Goal: Task Accomplishment & Management: Use online tool/utility

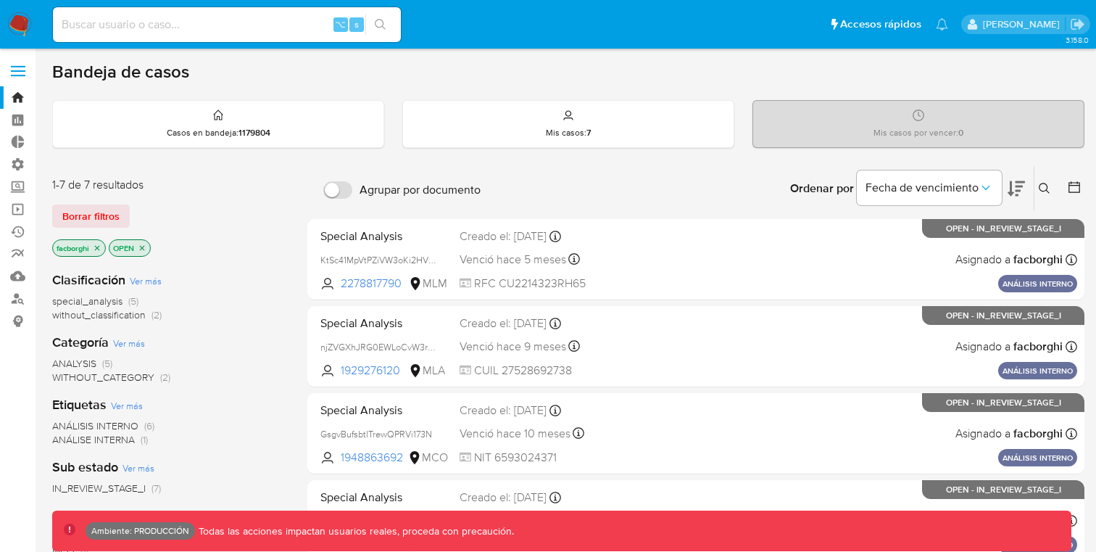
click at [258, 207] on div "Borrar filtros" at bounding box center [168, 215] width 232 height 23
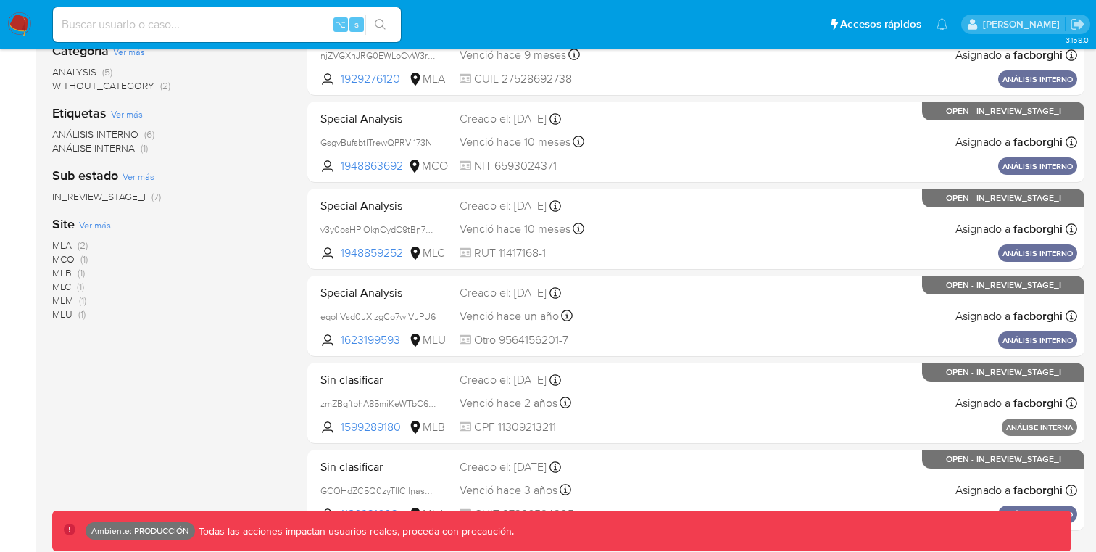
scroll to position [384, 0]
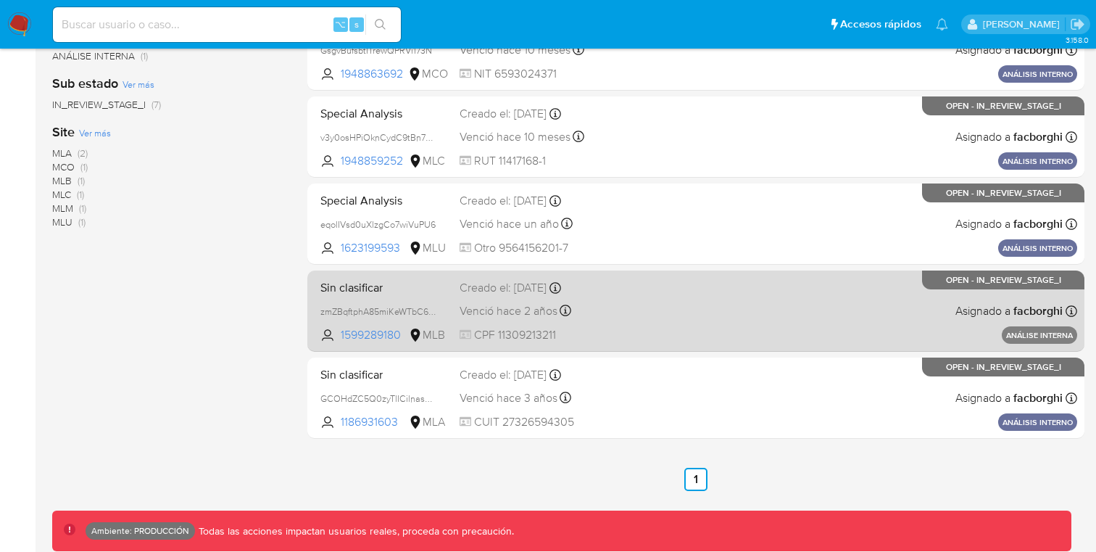
click at [645, 310] on div "Sin clasificar zmZBqftphA85miKeWTbC65HR 1599289180 MLB Creado el: 18/12/2023 Cr…" at bounding box center [696, 310] width 763 height 73
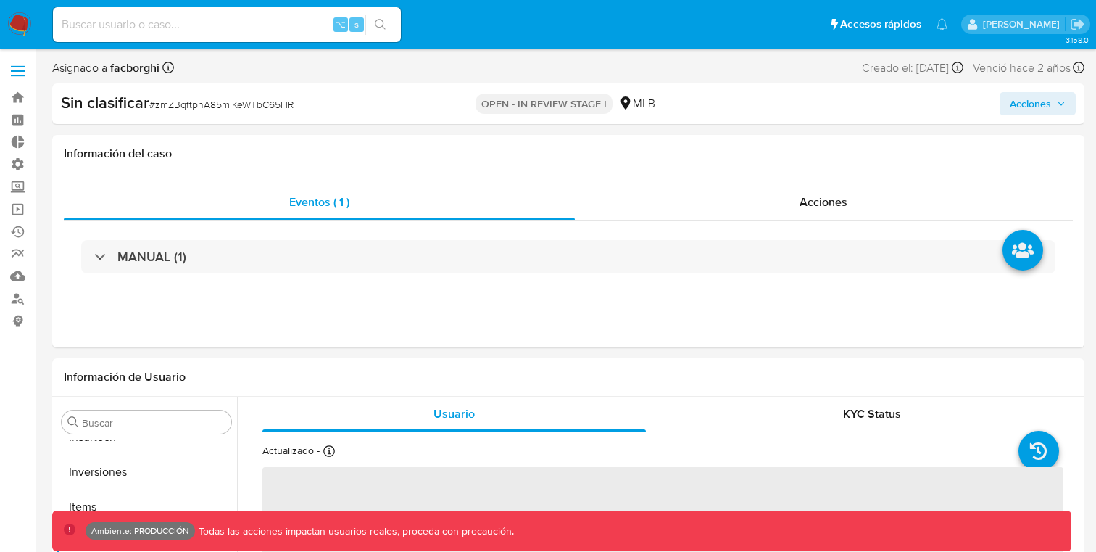
scroll to position [682, 0]
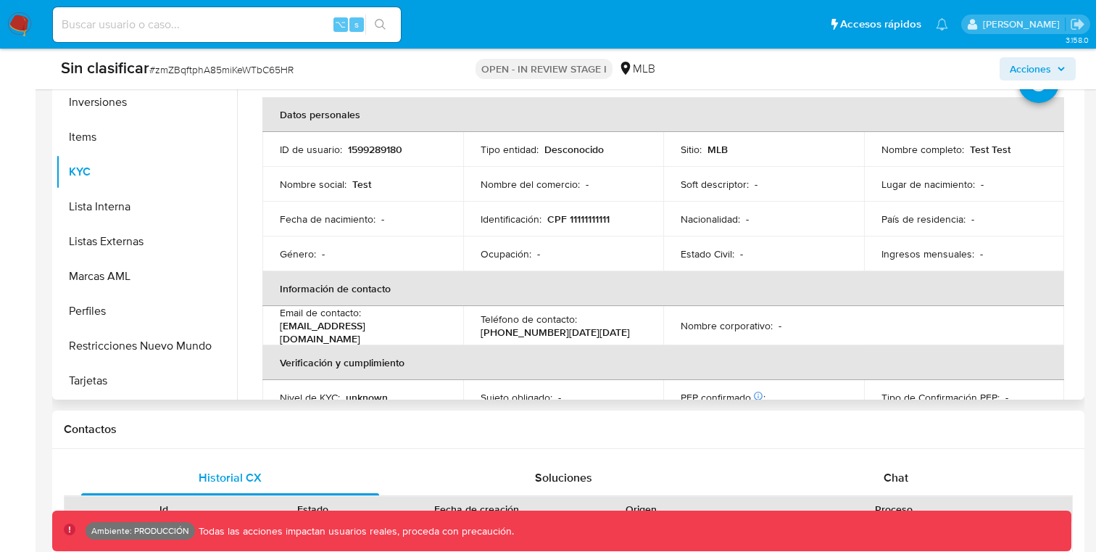
select select "10"
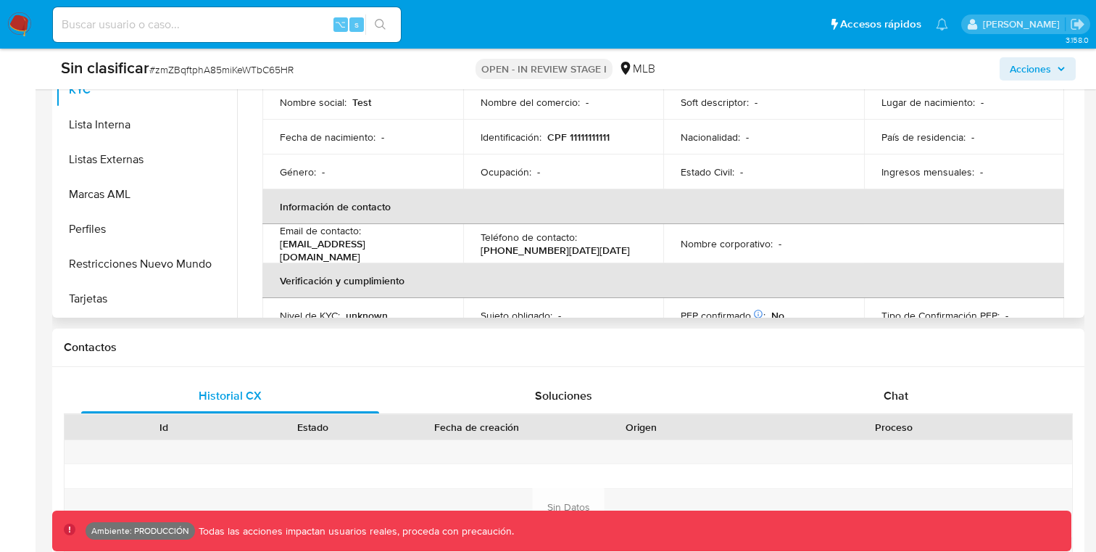
scroll to position [439, 0]
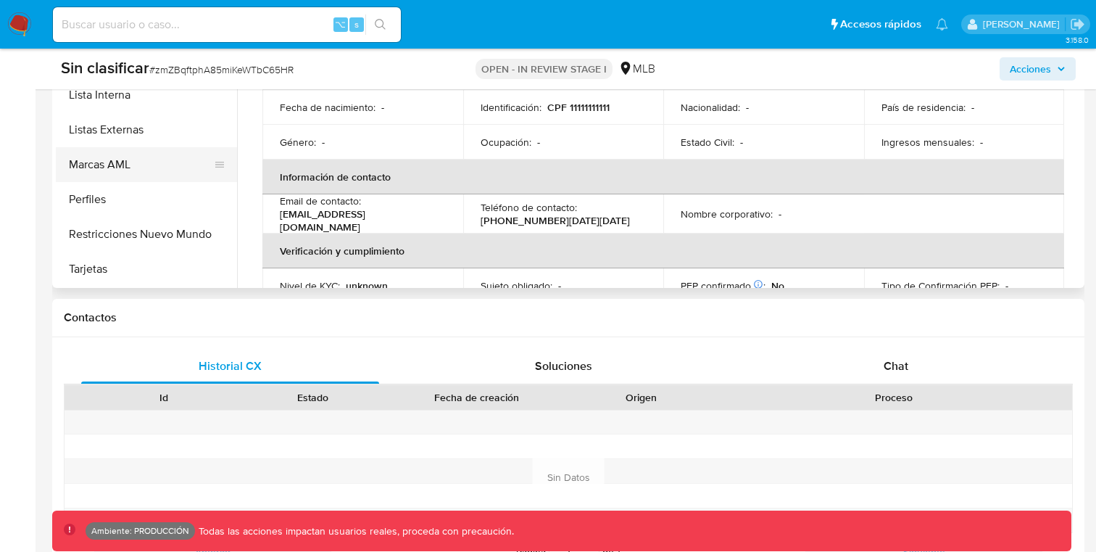
click at [126, 161] on button "Marcas AML" at bounding box center [141, 164] width 170 height 35
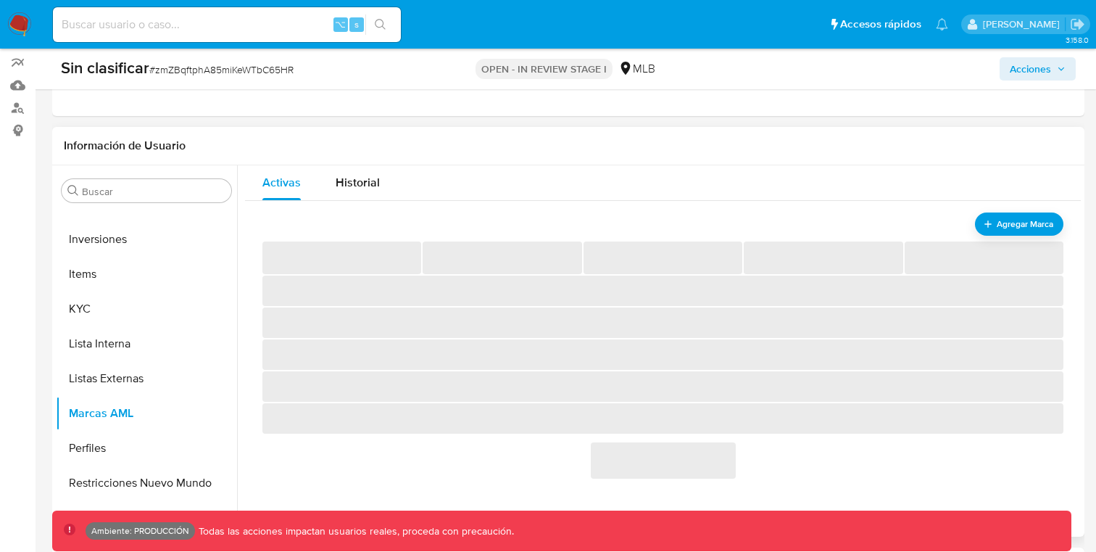
scroll to position [197, 0]
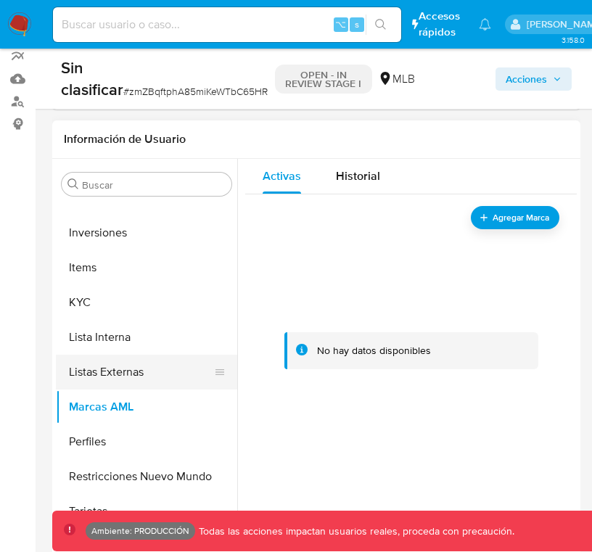
click at [134, 374] on button "Listas Externas" at bounding box center [141, 372] width 170 height 35
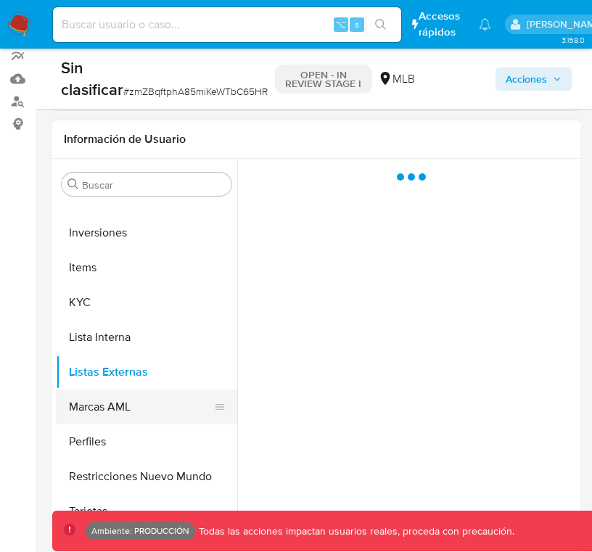
click at [120, 404] on button "Marcas AML" at bounding box center [141, 406] width 170 height 35
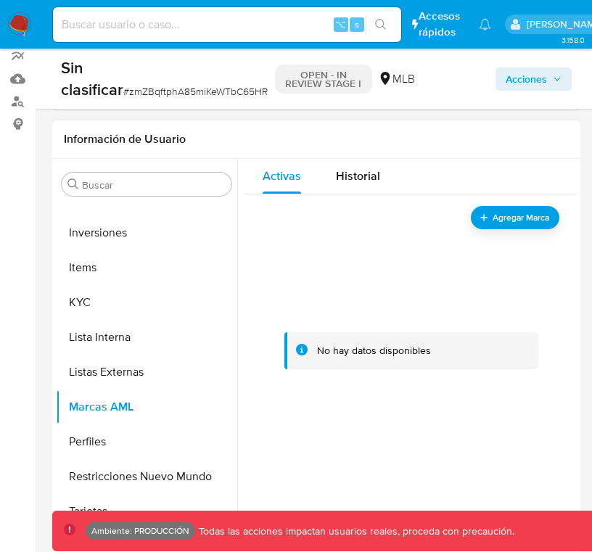
click at [502, 313] on div at bounding box center [410, 351] width 297 height 290
click at [522, 231] on div at bounding box center [410, 351] width 297 height 290
click at [523, 223] on span "Agregar Marca" at bounding box center [521, 217] width 58 height 18
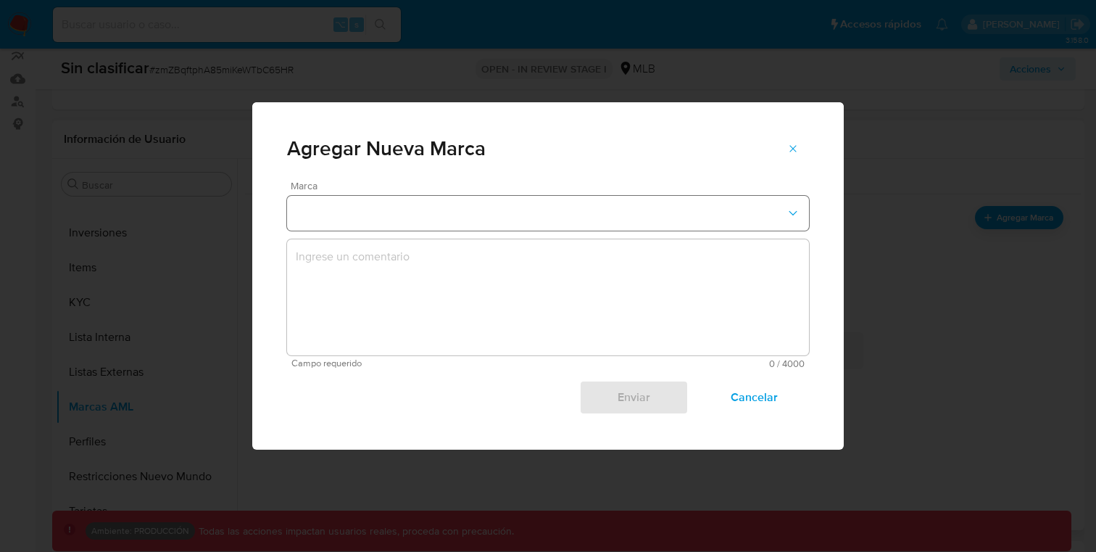
click at [722, 206] on button "marks-modal" at bounding box center [548, 213] width 522 height 35
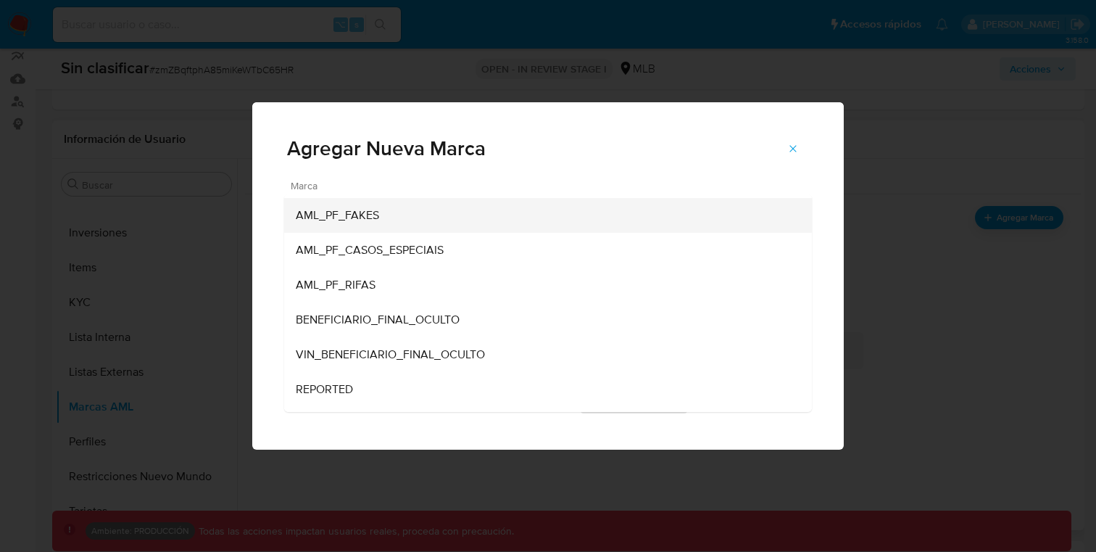
scroll to position [200, 0]
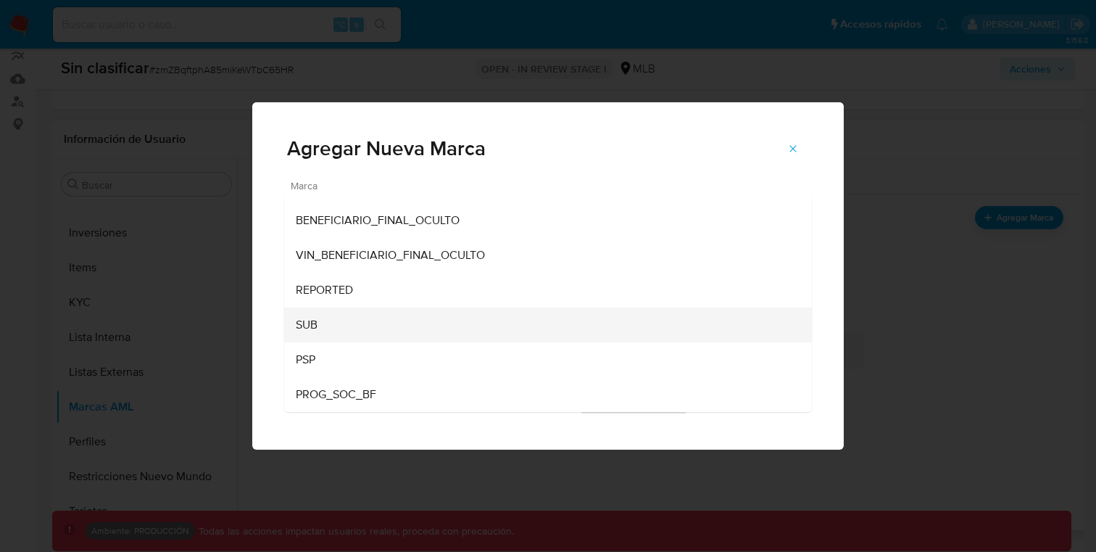
click at [467, 321] on div "SUB" at bounding box center [544, 324] width 496 height 35
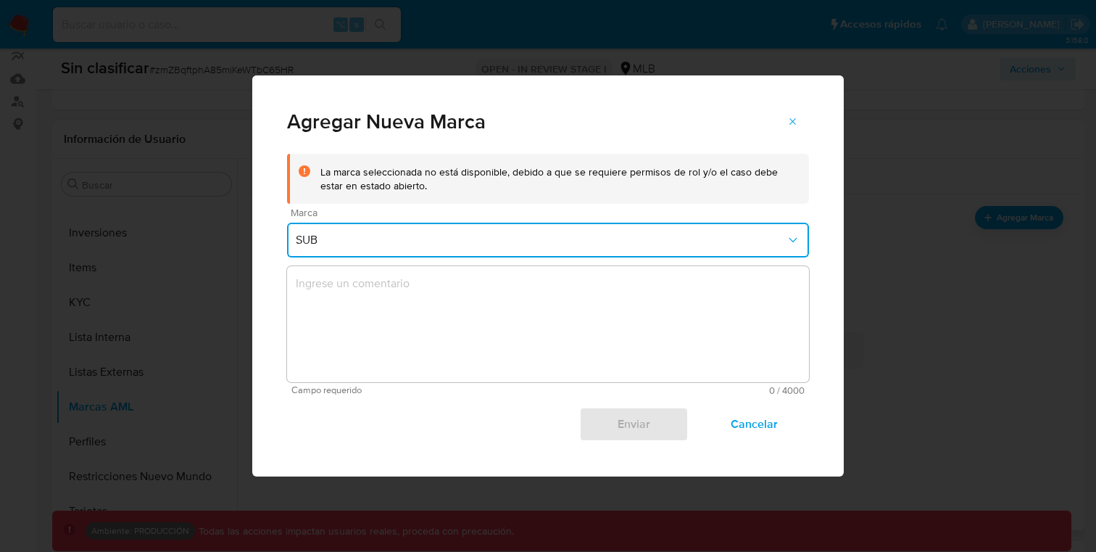
click at [527, 228] on button "SUB" at bounding box center [548, 240] width 522 height 35
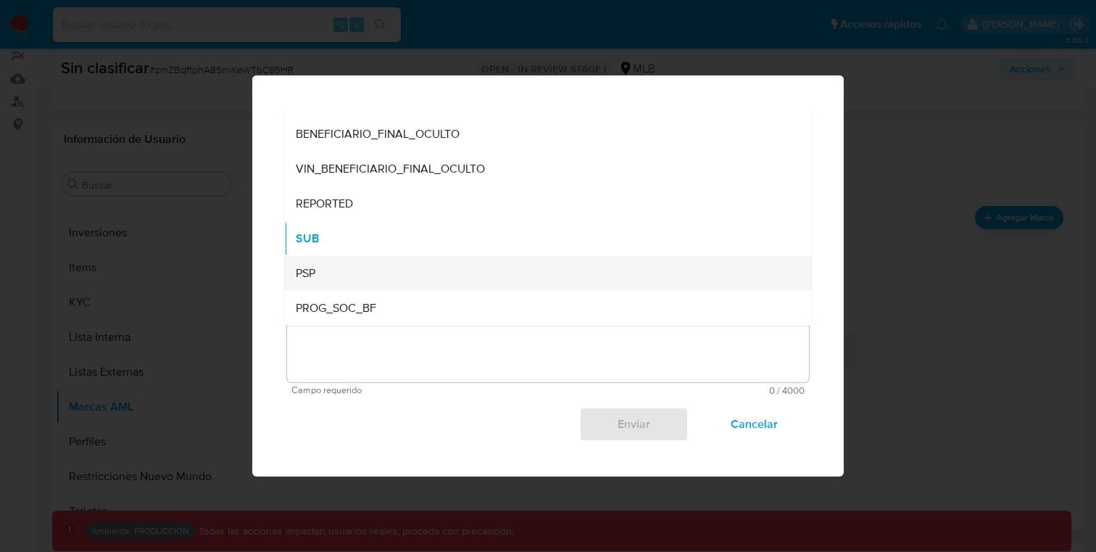
click at [426, 281] on div "PSP" at bounding box center [544, 273] width 496 height 35
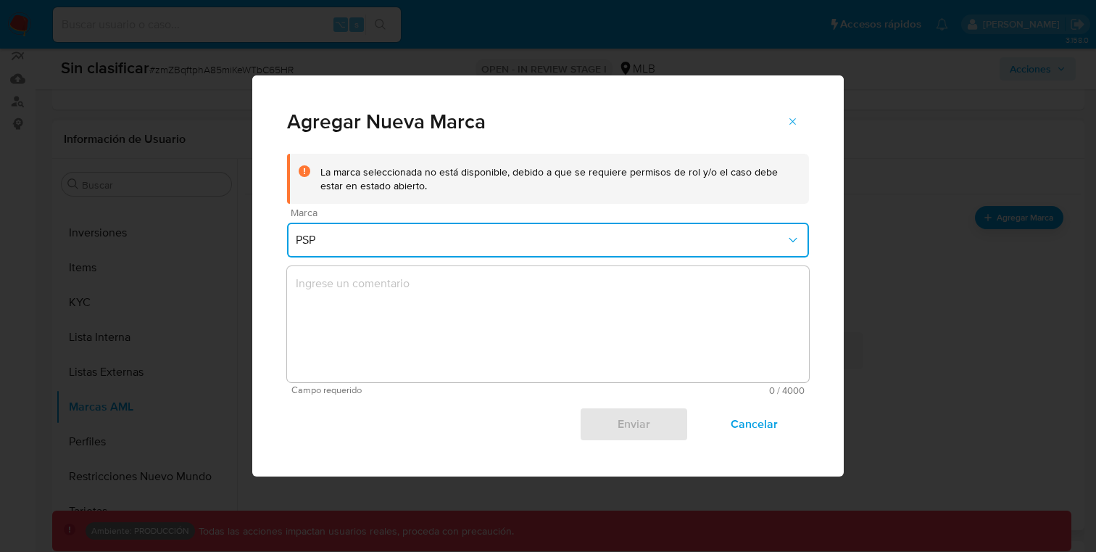
click at [493, 231] on button "PSP" at bounding box center [548, 240] width 522 height 35
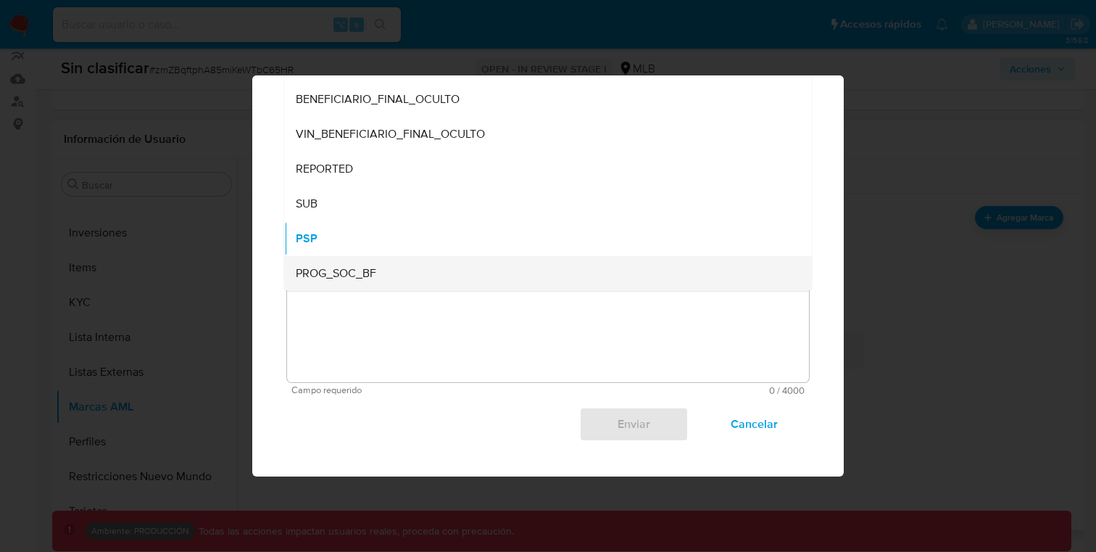
click at [434, 278] on div "PROG_SOC_BF" at bounding box center [544, 273] width 496 height 35
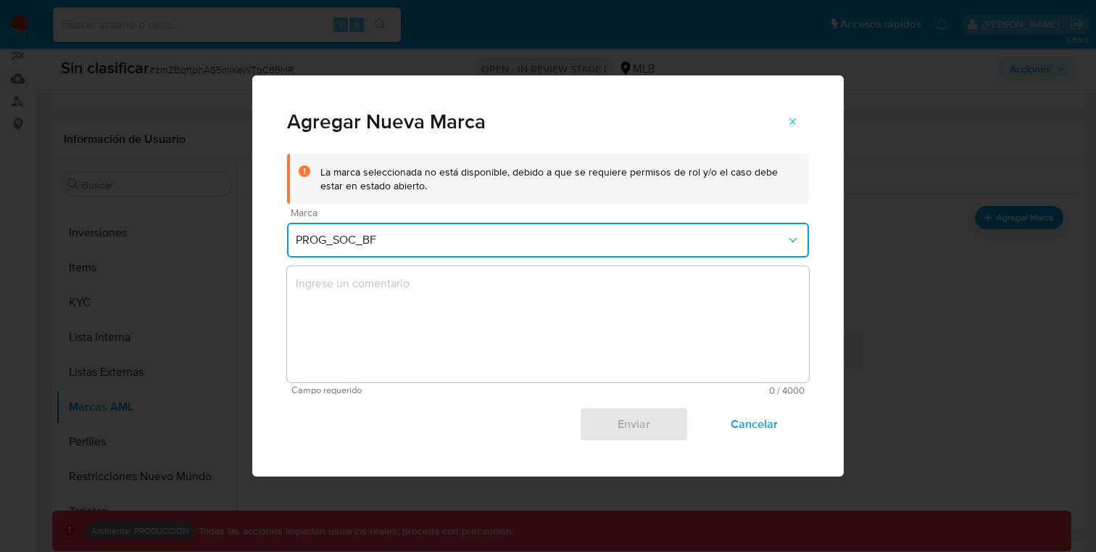
click at [487, 287] on textarea "marks-modal" at bounding box center [548, 324] width 522 height 116
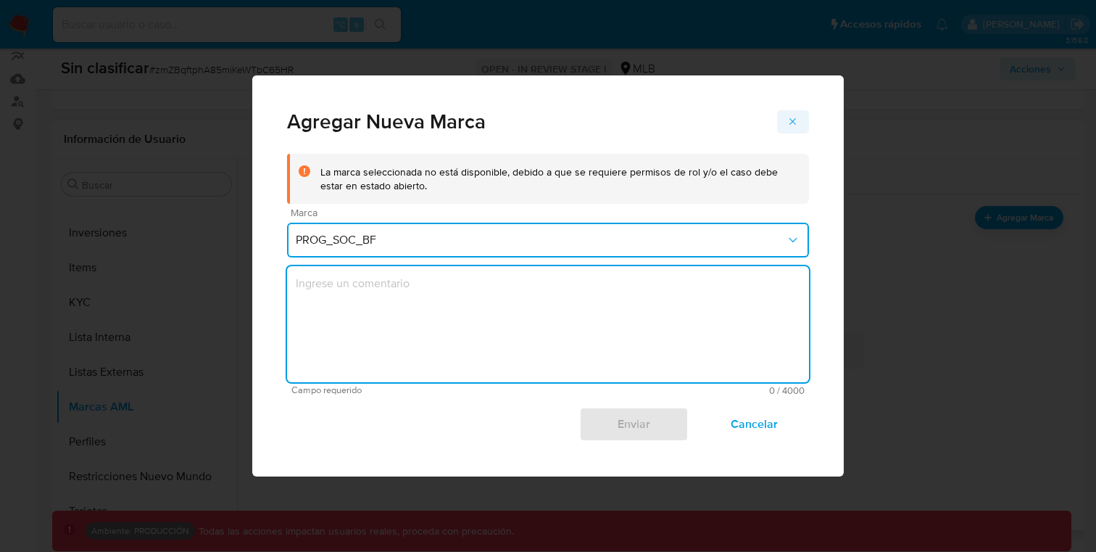
click at [791, 120] on icon "marks-modal" at bounding box center [793, 122] width 12 height 12
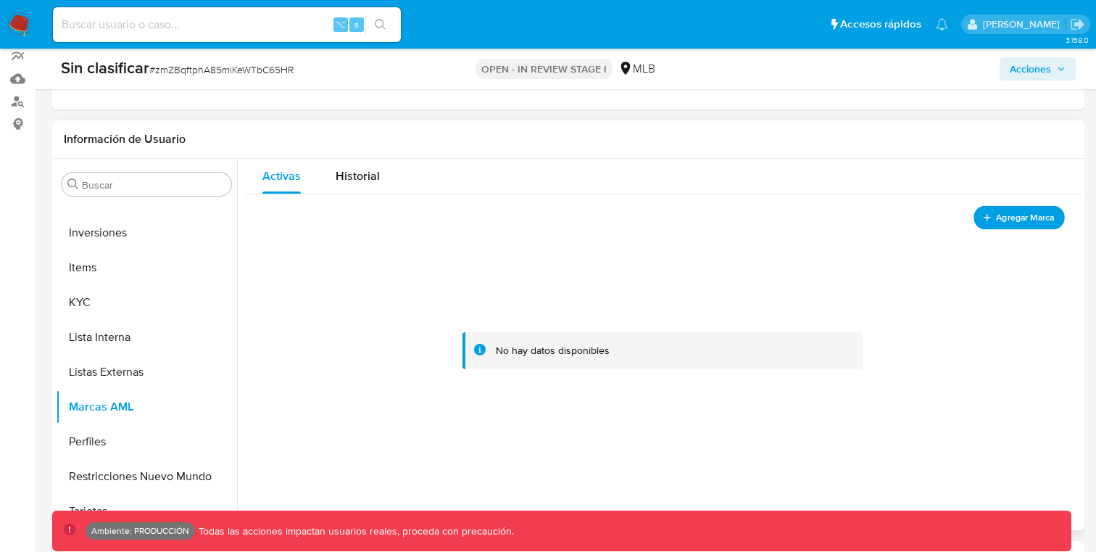
click at [983, 215] on icon "add-mark" at bounding box center [987, 217] width 12 height 12
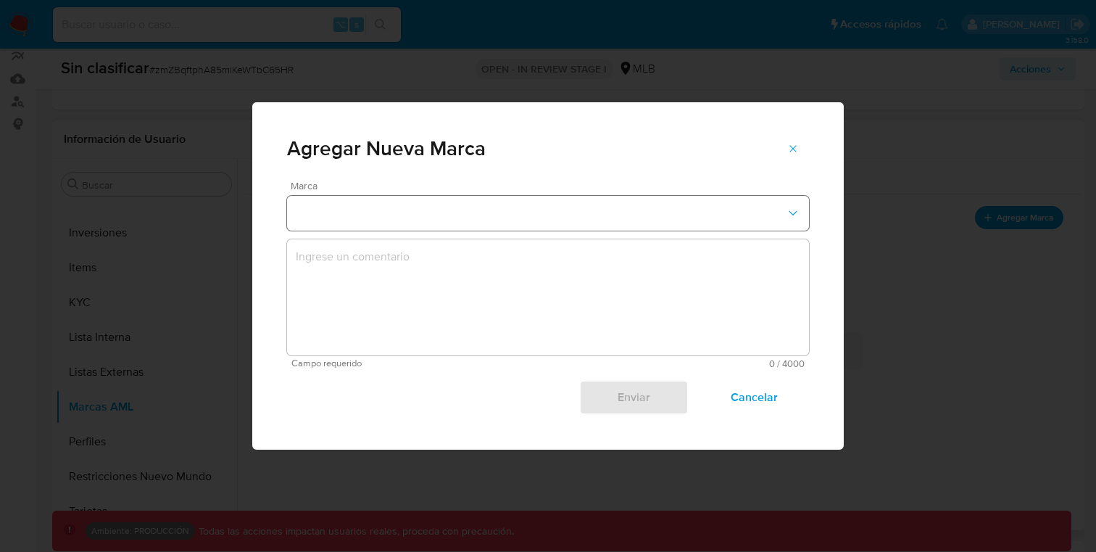
click at [634, 221] on button "marks-modal" at bounding box center [548, 213] width 522 height 35
click at [268, 320] on div "Marca Campo requerido 0 / 4000 4000 caracteres restantes Enviar Cancelar" at bounding box center [548, 315] width 592 height 269
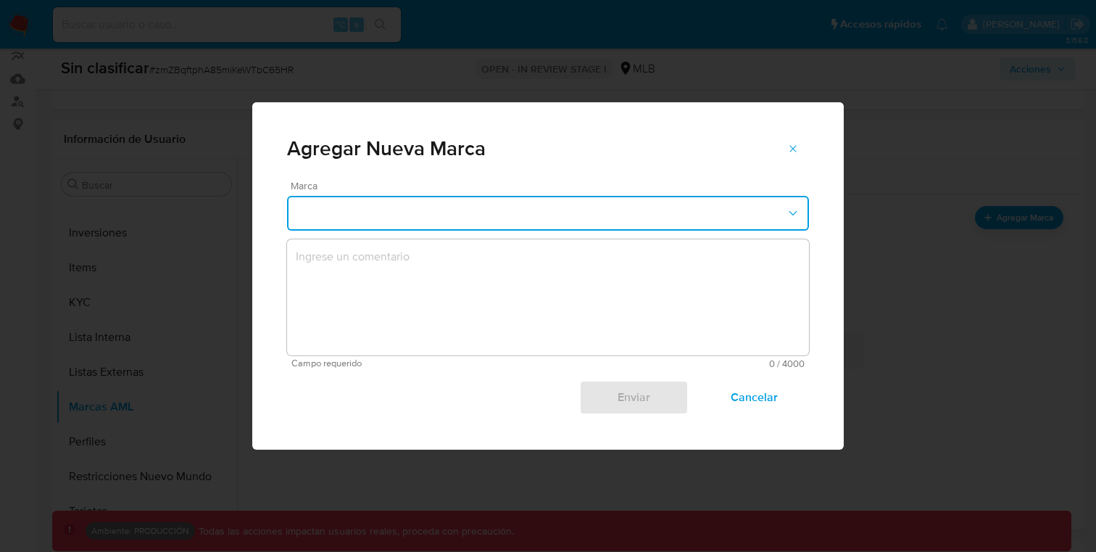
click at [426, 216] on button "marks-modal" at bounding box center [548, 213] width 522 height 35
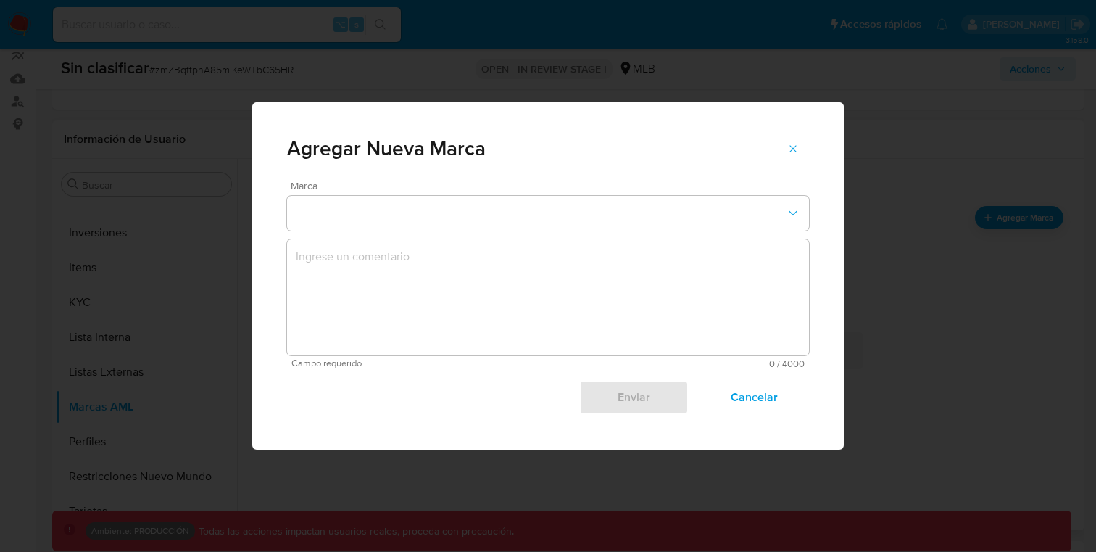
click at [264, 302] on div "Marca Campo requerido 0 / 4000 4000 caracteres restantes Enviar Cancelar" at bounding box center [548, 315] width 592 height 269
click at [793, 149] on icon "marks-modal" at bounding box center [793, 148] width 7 height 7
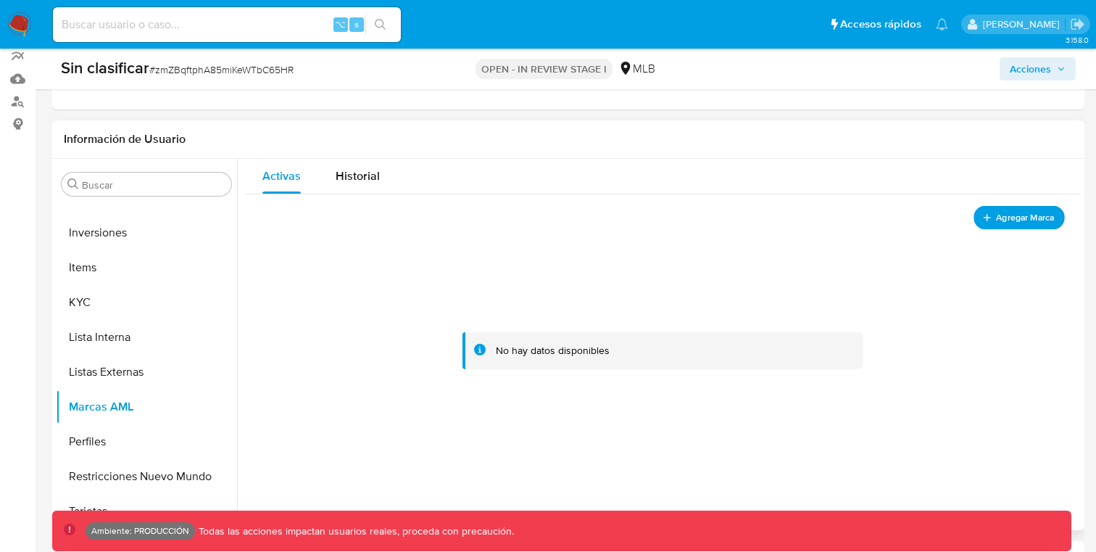
click at [1019, 215] on span "Agregar Marca" at bounding box center [1025, 217] width 58 height 18
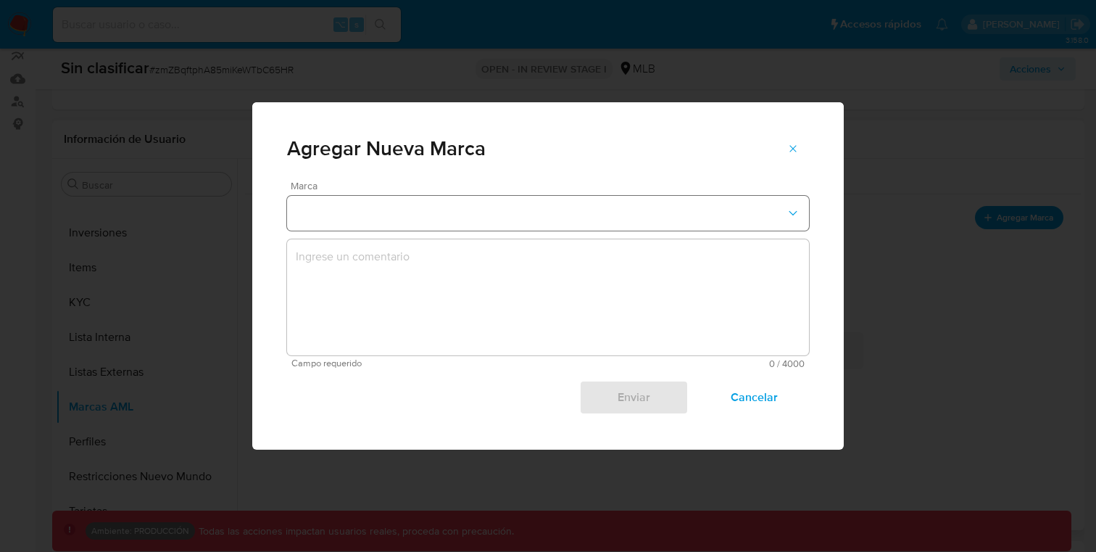
click at [559, 219] on button "marks-modal" at bounding box center [548, 213] width 522 height 35
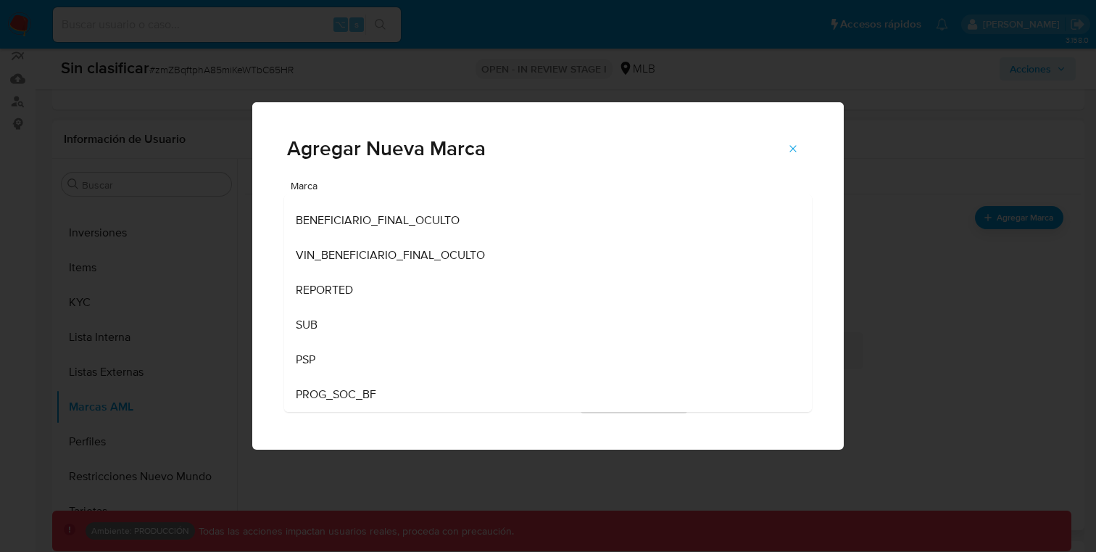
click at [897, 174] on div "Agregar Nueva Marca Marca AML_PF_ITO AML_PF_PRODUTOS_PROIBIDOS CUENTA_DOCUMENTA…" at bounding box center [548, 276] width 1096 height 552
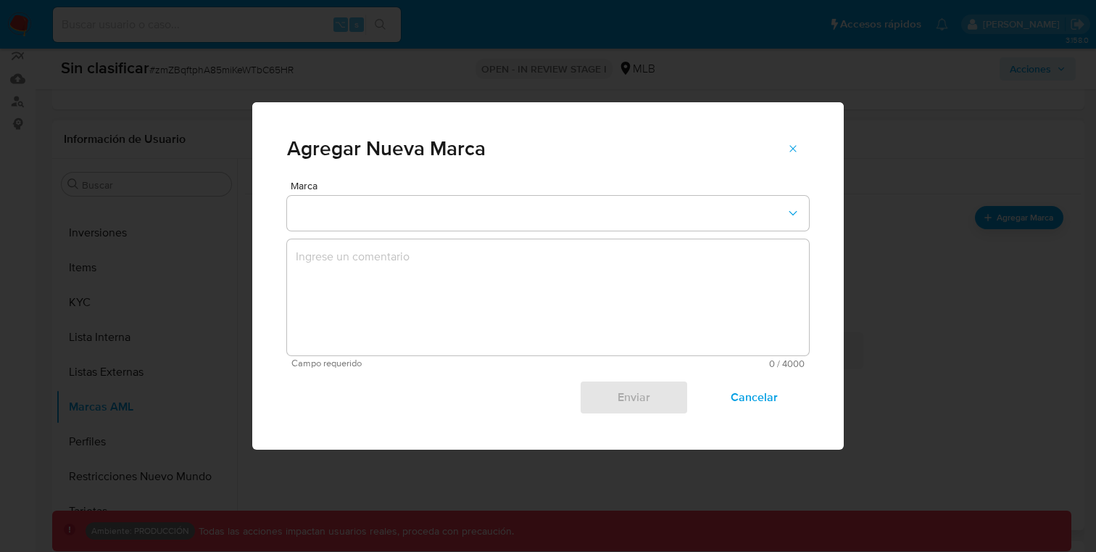
click at [787, 152] on icon "marks-modal" at bounding box center [793, 149] width 12 height 12
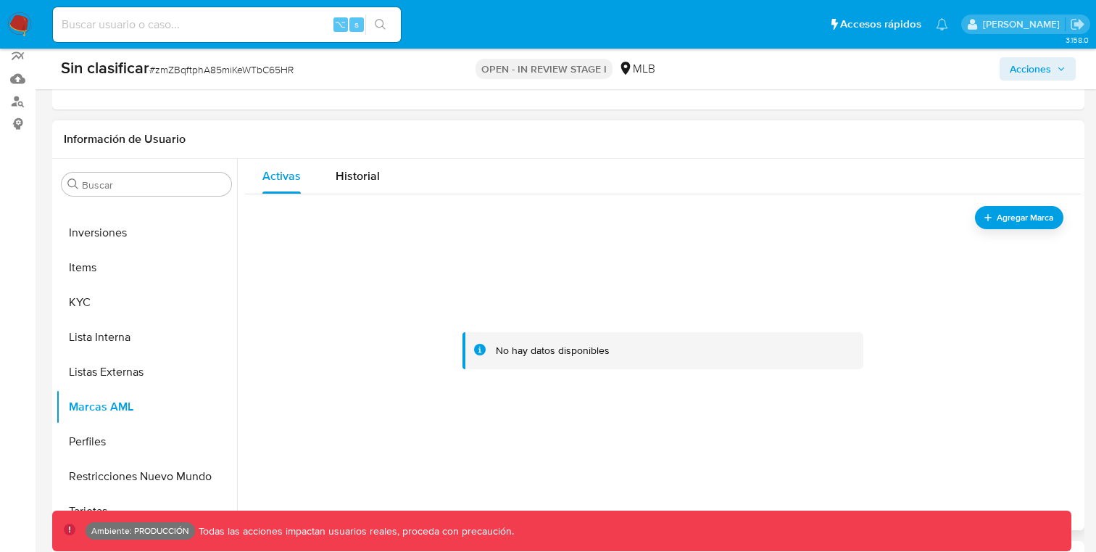
click at [790, 152] on div "Información de Usuario" at bounding box center [568, 139] width 1032 height 38
drag, startPoint x: 790, startPoint y: 152, endPoint x: 792, endPoint y: 140, distance: 12.5
click at [791, 150] on div "Información de Usuario" at bounding box center [568, 139] width 1032 height 38
click at [792, 140] on div "Información de Usuario" at bounding box center [568, 139] width 1032 height 38
